Goal: Information Seeking & Learning: Learn about a topic

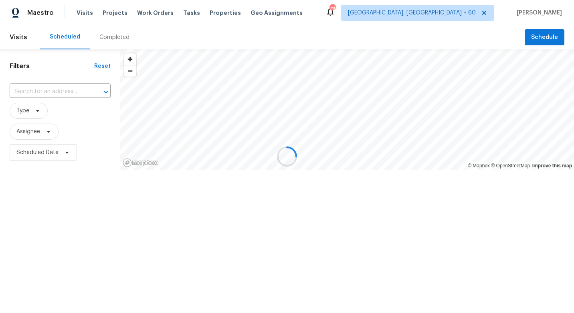
click at [55, 90] on div at bounding box center [287, 156] width 574 height 313
click at [44, 89] on div at bounding box center [287, 156] width 574 height 313
click at [63, 93] on div at bounding box center [287, 156] width 574 height 313
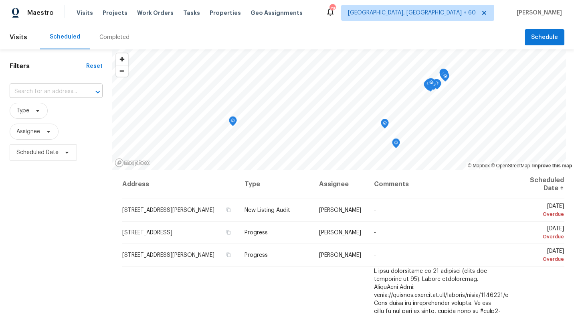
click at [51, 89] on input "text" at bounding box center [45, 91] width 71 height 12
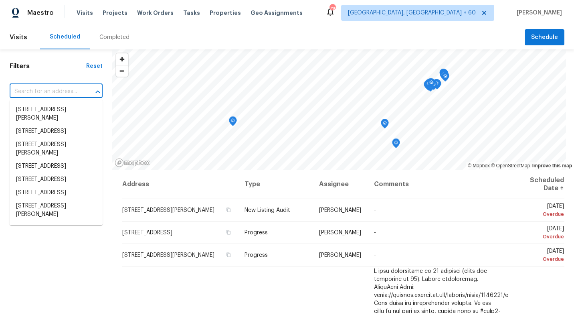
paste input "3934 Makeover Ct, Atlanta, GA 30349"
type input "3934 Makeover Ct, Atlanta, GA 30349"
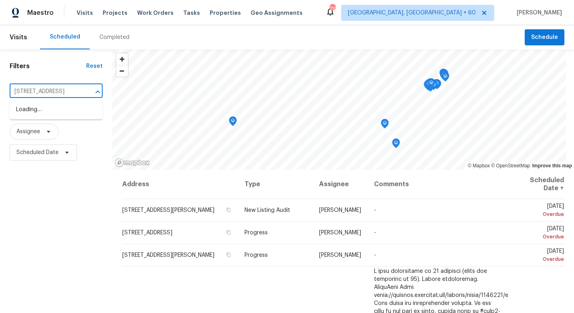
scroll to position [0, 34]
click at [78, 105] on li "3934 Makeover Ct, Atlanta, GA 30349" at bounding box center [56, 109] width 93 height 13
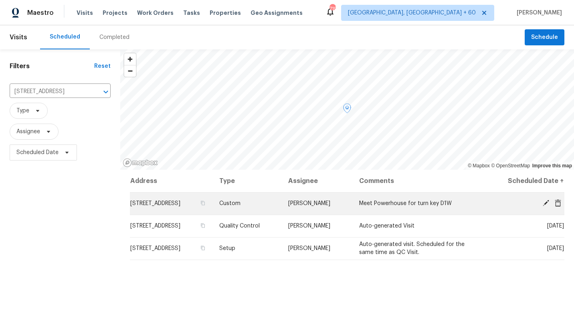
click at [167, 208] on td "3934 Makeover Ct, Atlanta, GA 30349" at bounding box center [171, 203] width 83 height 22
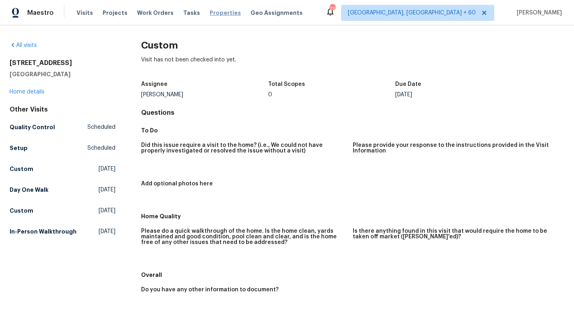
click at [214, 14] on span "Properties" at bounding box center [225, 13] width 31 height 8
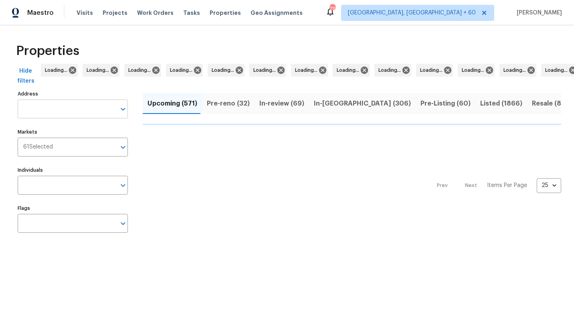
click at [65, 111] on input "Address" at bounding box center [67, 108] width 98 height 19
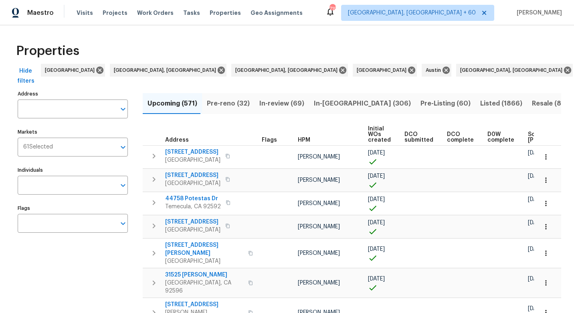
click at [65, 111] on input "Address" at bounding box center [67, 108] width 98 height 19
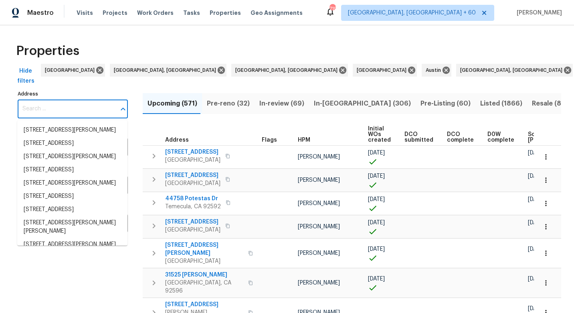
paste input "3934 Makeover Ct, Atlanta, GA 30349"
type input "3934 Makeover Ct, Atlanta, GA 30349"
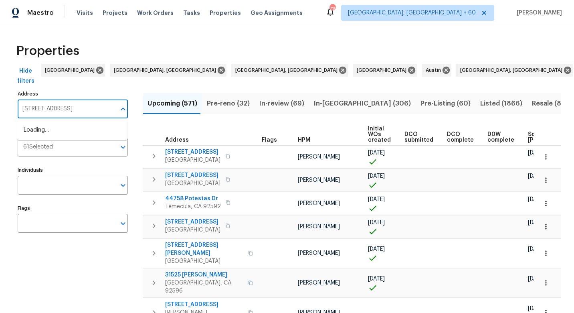
scroll to position [0, 6]
click at [92, 130] on li "3934 Makeover Ct Atlanta GA 30349" at bounding box center [72, 130] width 110 height 13
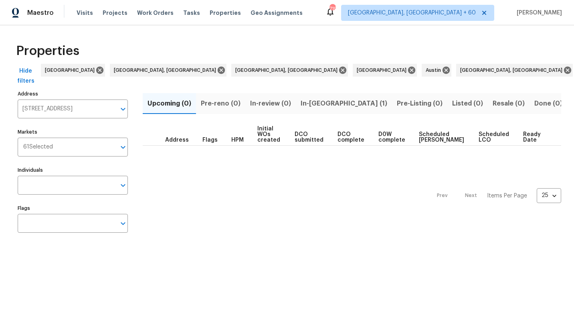
click at [316, 103] on span "In-reno (1)" at bounding box center [344, 103] width 87 height 11
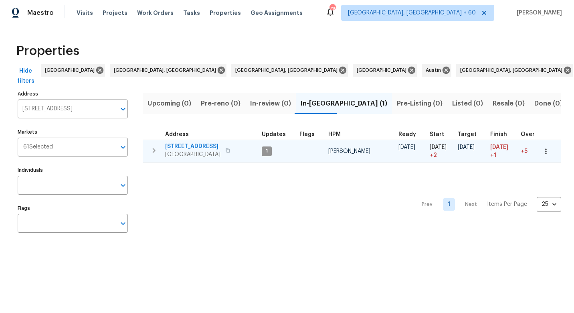
click at [188, 146] on span "3934 Makeover Ct" at bounding box center [192, 146] width 55 height 8
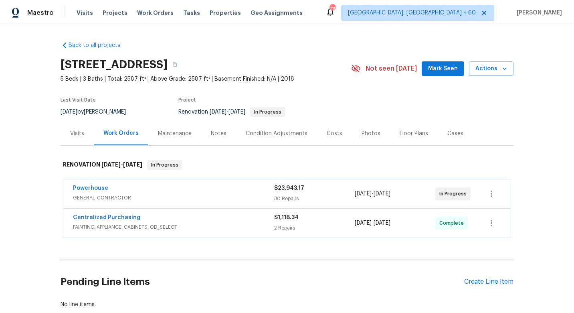
click at [180, 138] on div "Maintenance" at bounding box center [174, 134] width 53 height 24
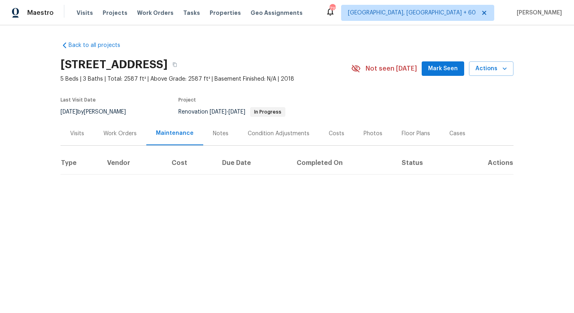
click at [264, 134] on div "Condition Adjustments" at bounding box center [279, 134] width 62 height 8
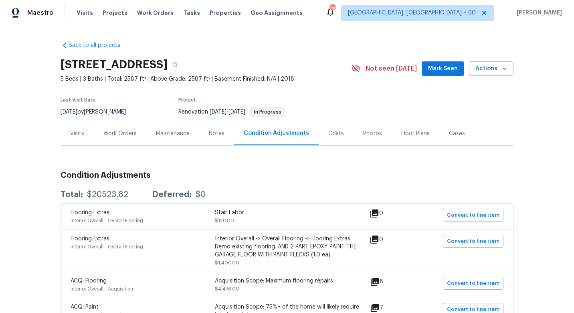
click at [211, 139] on div "Notes" at bounding box center [216, 134] width 35 height 24
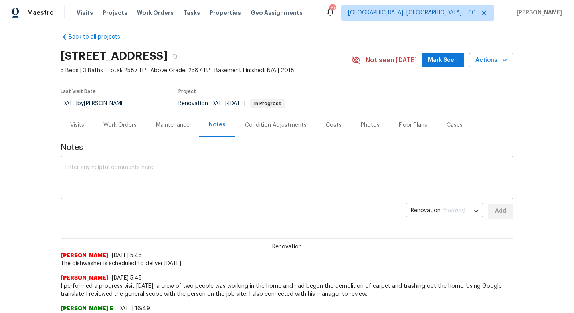
scroll to position [11, 0]
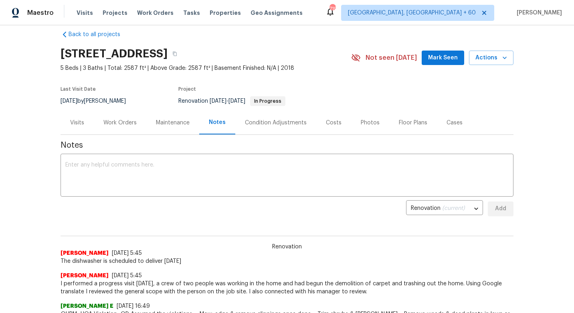
click at [162, 120] on div "Maintenance" at bounding box center [173, 123] width 34 height 8
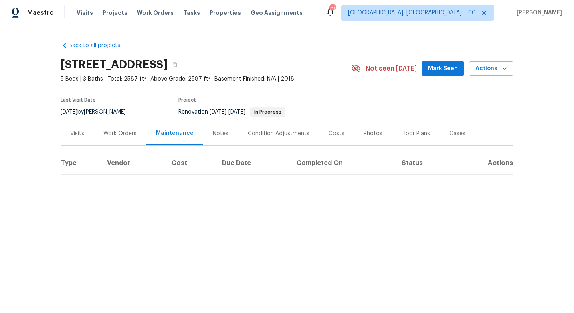
click at [122, 134] on div "Work Orders" at bounding box center [119, 134] width 33 height 8
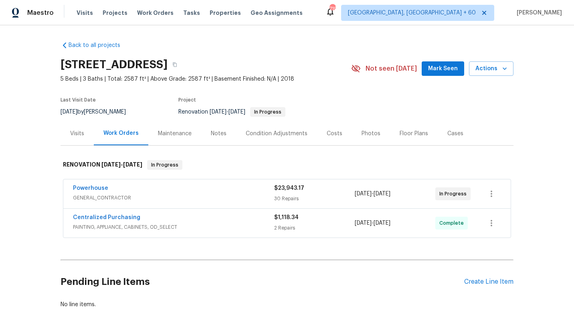
scroll to position [50, 0]
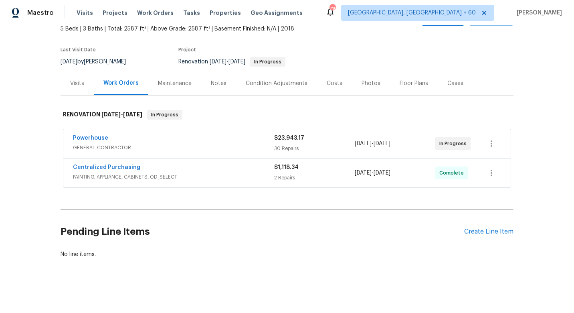
click at [196, 147] on span "GENERAL_CONTRACTOR" at bounding box center [173, 148] width 201 height 8
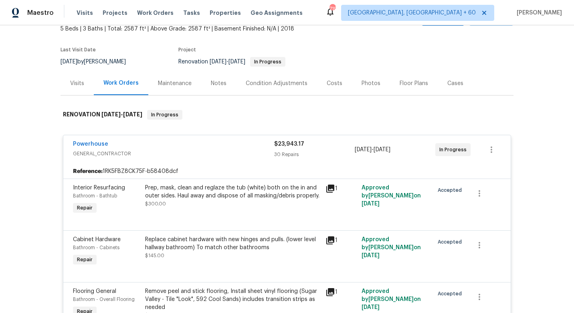
click at [212, 208] on div "Prep, mask, clean and reglaze the tub (white) both on the in and outer sides. H…" at bounding box center [233, 199] width 181 height 37
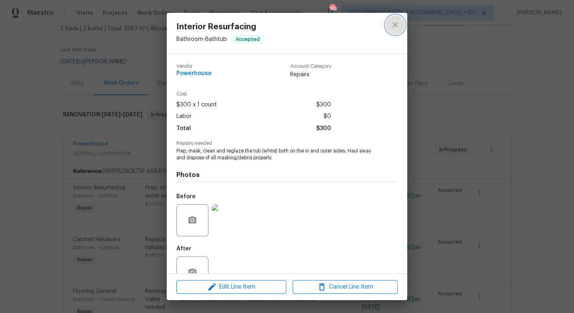
click at [390, 24] on button "close" at bounding box center [395, 24] width 19 height 19
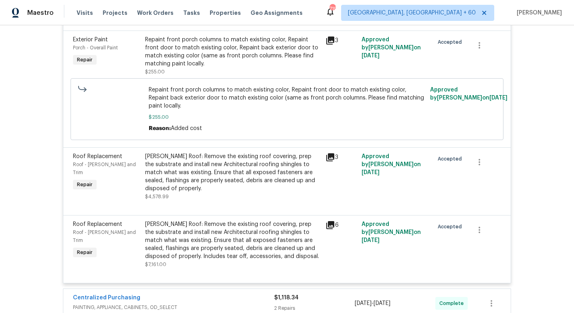
scroll to position [2102, 0]
click at [215, 299] on div "Centralized Purchasing PAINTING, APPLIANCE, CABINETS, OD_SELECT $1,118.34 2 Rep…" at bounding box center [287, 302] width 448 height 29
click at [215, 303] on span "PAINTING, APPLIANCE, CABINETS, OD_SELECT" at bounding box center [173, 307] width 201 height 8
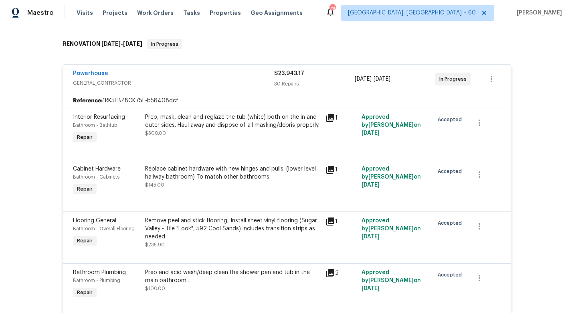
scroll to position [0, 0]
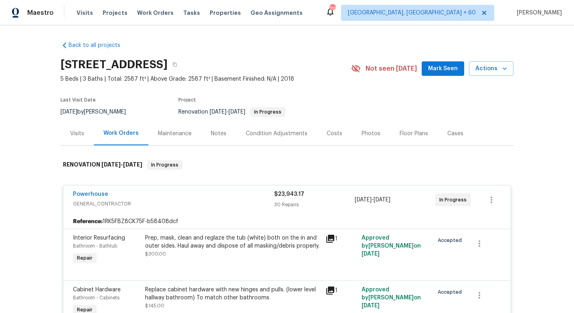
click at [330, 132] on div "Costs" at bounding box center [335, 134] width 16 height 8
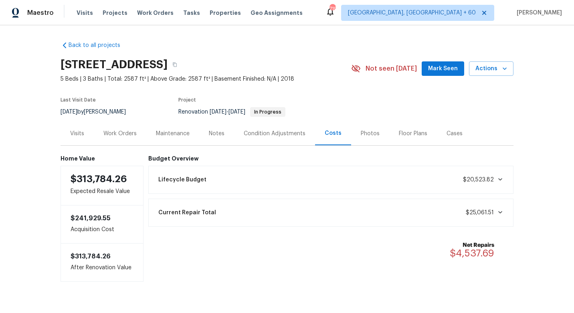
click at [505, 213] on div "Current Repair Total $25,061.51" at bounding box center [331, 213] width 355 height 18
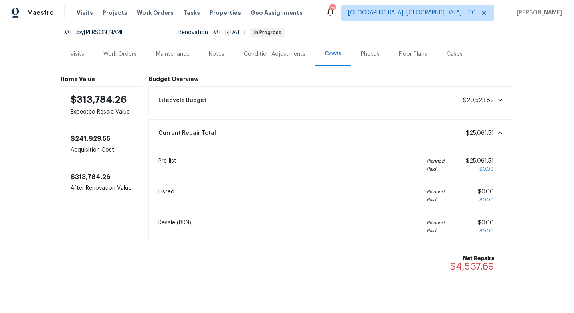
scroll to position [81, 0]
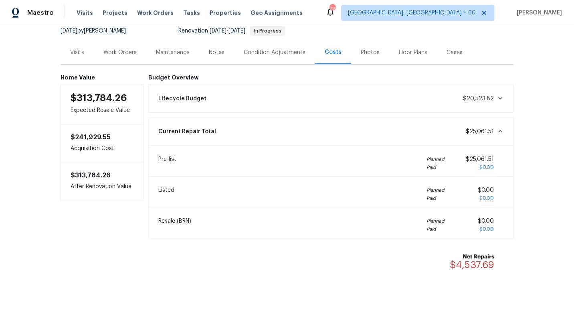
click at [491, 110] on div "Lifecycle Budget $20,523.82" at bounding box center [331, 99] width 366 height 28
click at [491, 105] on div "Lifecycle Budget $20,523.82" at bounding box center [331, 99] width 355 height 18
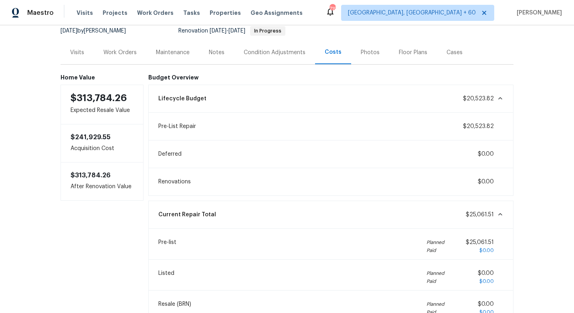
click at [370, 65] on div "Home Value $313,784.26 Expected Resale Value $241,929.55 Acquisition Cost $313,…" at bounding box center [287, 214] width 453 height 298
click at [408, 53] on div "Floor Plans" at bounding box center [413, 53] width 28 height 8
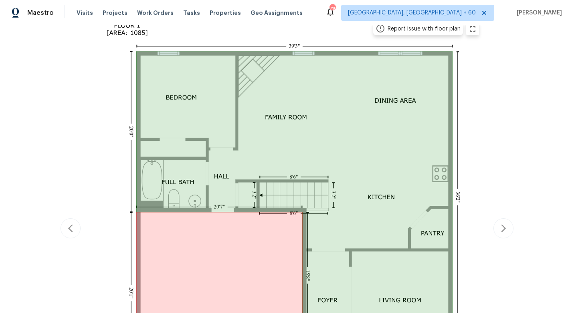
scroll to position [403, 0]
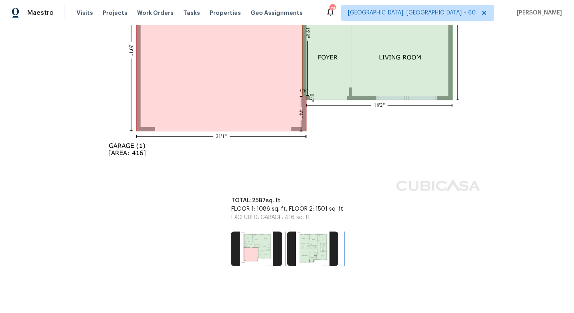
click at [312, 252] on img at bounding box center [312, 248] width 51 height 34
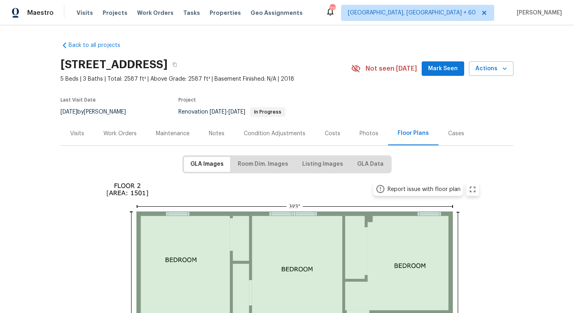
scroll to position [389, 0]
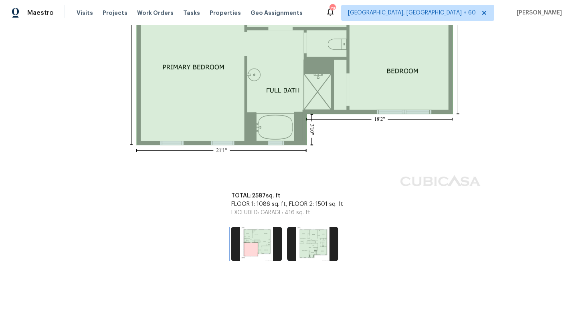
click at [258, 244] on img at bounding box center [256, 244] width 51 height 34
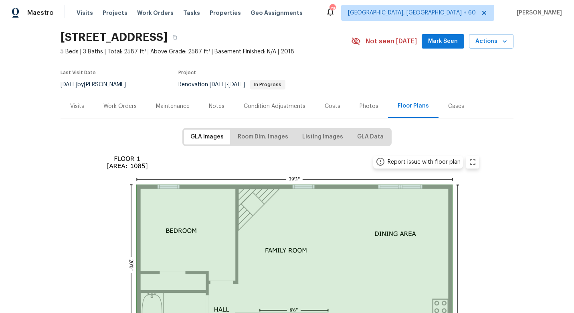
scroll to position [0, 0]
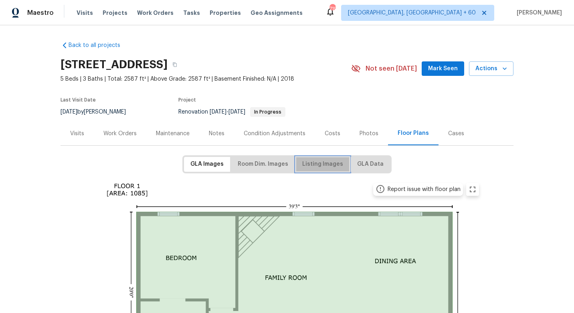
click at [333, 163] on span "Listing Images" at bounding box center [322, 164] width 41 height 10
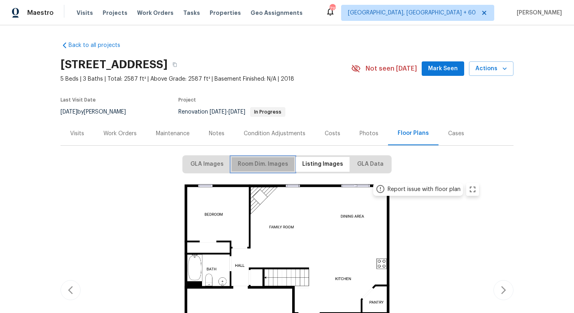
click at [270, 162] on span "Room Dim. Images" at bounding box center [263, 164] width 51 height 10
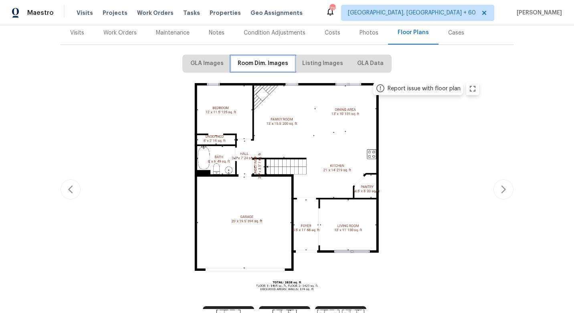
scroll to position [180, 0]
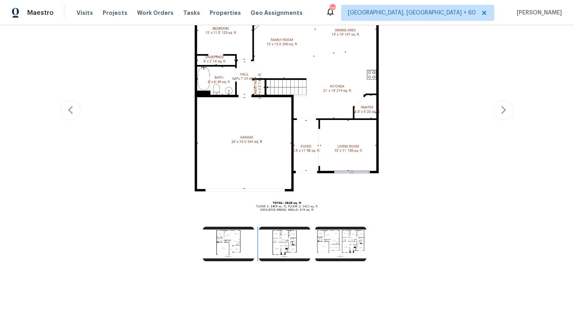
click at [285, 249] on img at bounding box center [284, 244] width 51 height 34
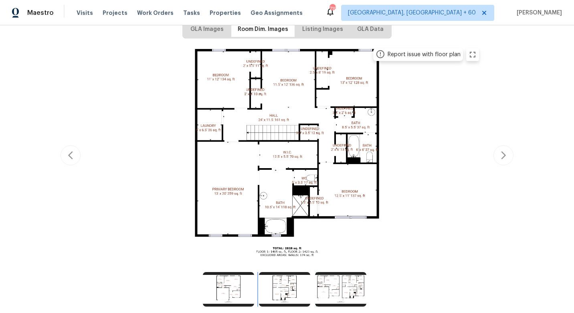
scroll to position [0, 0]
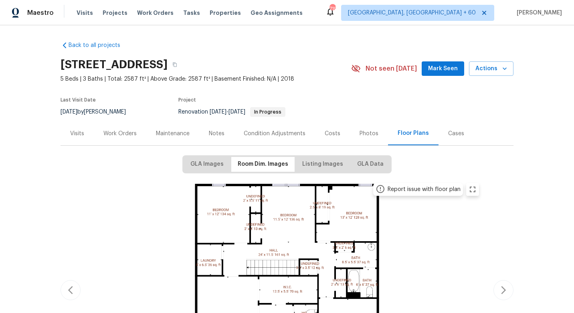
click at [154, 140] on div "Maintenance" at bounding box center [172, 134] width 53 height 24
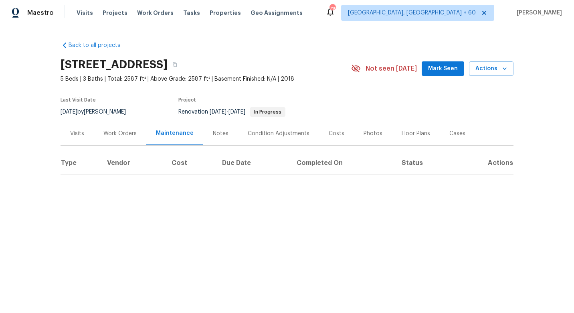
click at [73, 136] on div "Visits" at bounding box center [77, 134] width 14 height 8
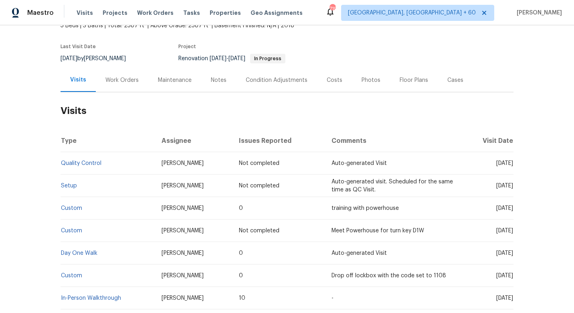
scroll to position [104, 0]
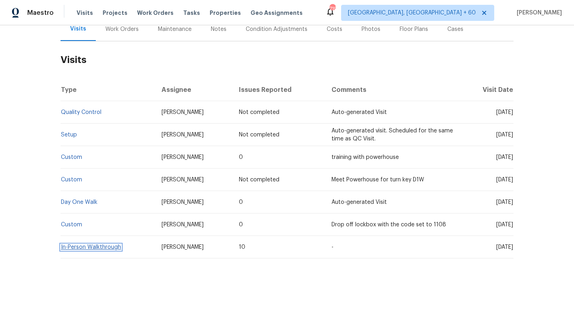
click at [91, 246] on link "In-Person Walkthrough" at bounding box center [91, 247] width 60 height 6
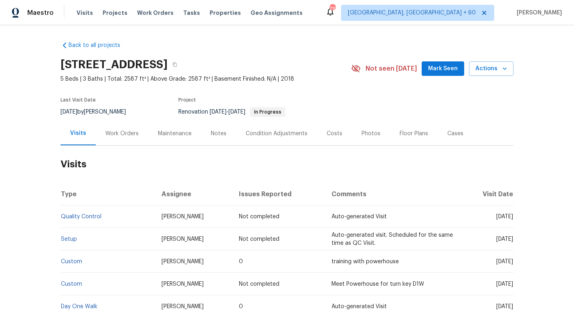
click at [175, 141] on div "Maintenance" at bounding box center [174, 134] width 53 height 24
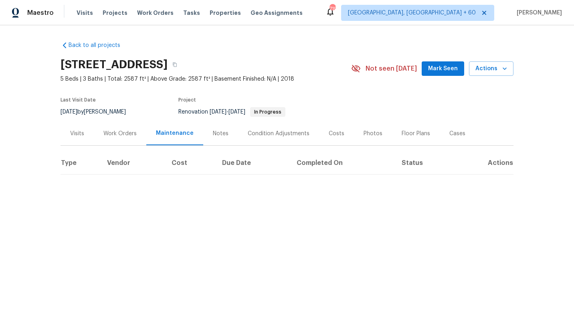
click at [115, 140] on div "Work Orders" at bounding box center [120, 134] width 53 height 24
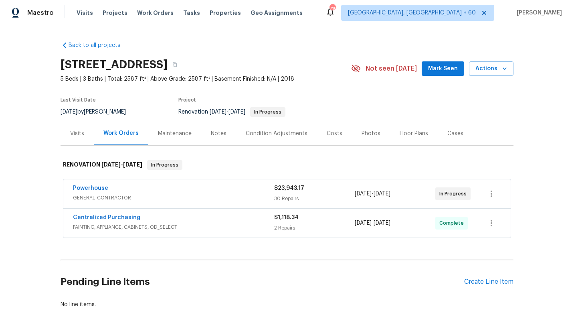
click at [96, 194] on span "GENERAL_CONTRACTOR" at bounding box center [173, 198] width 201 height 8
